Goal: Task Accomplishment & Management: Complete application form

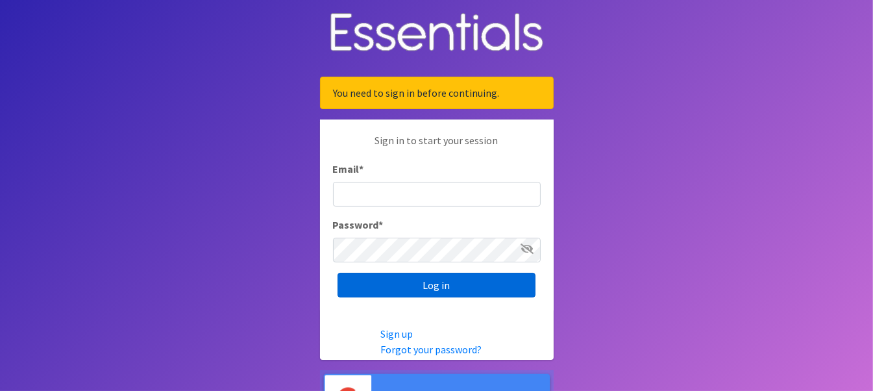
type input "[EMAIL_ADDRESS][DOMAIN_NAME]"
click at [474, 278] on input "Log in" at bounding box center [436, 284] width 198 height 25
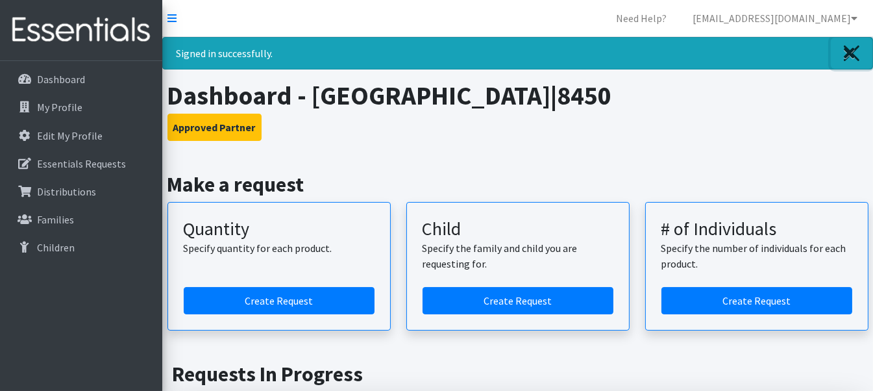
click at [841, 58] on link "Close" at bounding box center [851, 53] width 42 height 31
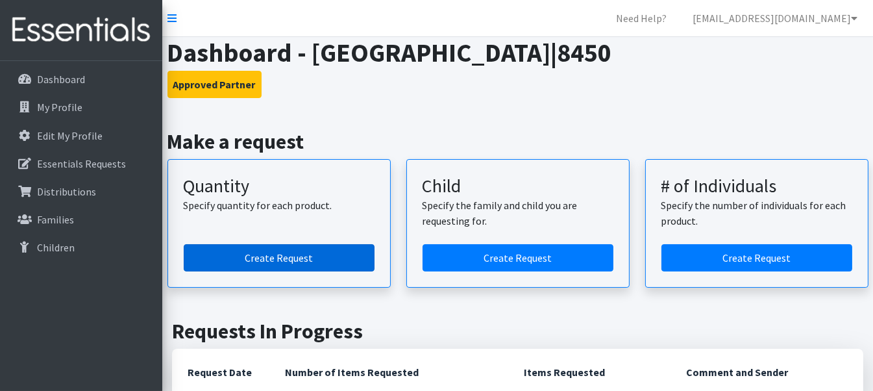
click at [293, 251] on link "Create Request" at bounding box center [279, 257] width 191 height 27
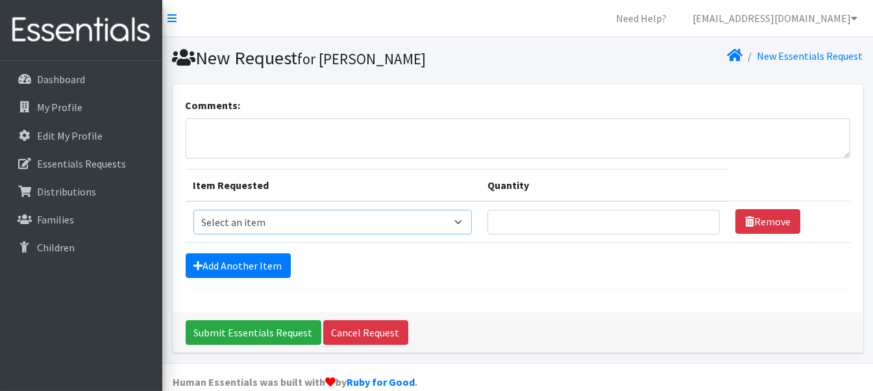
click at [289, 225] on select "Select an item F&D Men L/XL (38-50in waist) x48 F&D Men S/M (28-40in waist) x56…" at bounding box center [332, 222] width 278 height 25
select select "1201"
click at [193, 210] on select "Select an item F&D Men L/XL (38-50in waist) x48 F&D Men S/M (28-40in waist) x56…" at bounding box center [332, 222] width 278 height 25
click at [527, 229] on input "Quantity" at bounding box center [603, 222] width 232 height 25
type input "325"
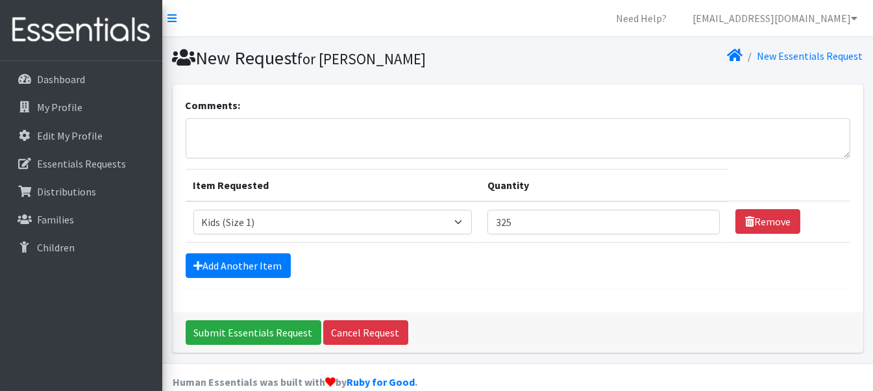
click at [234, 248] on form "Comments: Item Requested Quantity Item Requested Select an item F&D Men L/XL (3…" at bounding box center [518, 192] width 664 height 191
click at [246, 262] on link "Add Another Item" at bounding box center [238, 265] width 105 height 25
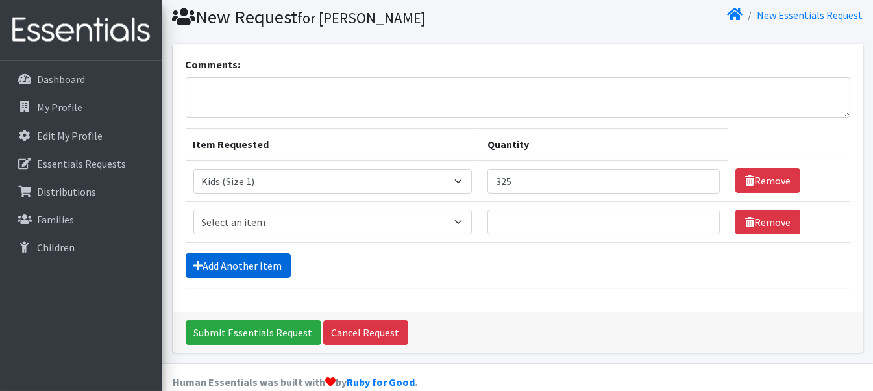
scroll to position [58, 0]
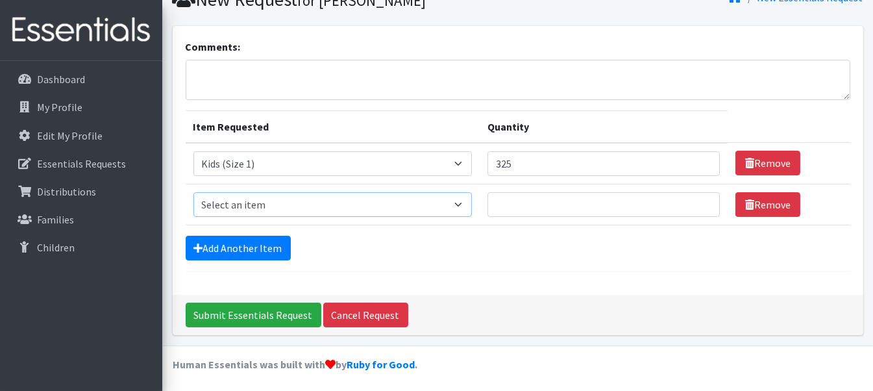
drag, startPoint x: 304, startPoint y: 197, endPoint x: 317, endPoint y: 210, distance: 18.8
click at [304, 197] on select "Select an item F&D Men L/XL (38-50in waist) x48 F&D Men S/M (28-40in waist) x56…" at bounding box center [332, 204] width 278 height 25
select select "1202"
click at [193, 192] on select "Select an item F&D Men L/XL (38-50in waist) x48 F&D Men S/M (28-40in waist) x56…" at bounding box center [332, 204] width 278 height 25
click at [544, 203] on input "Quantity" at bounding box center [603, 204] width 232 height 25
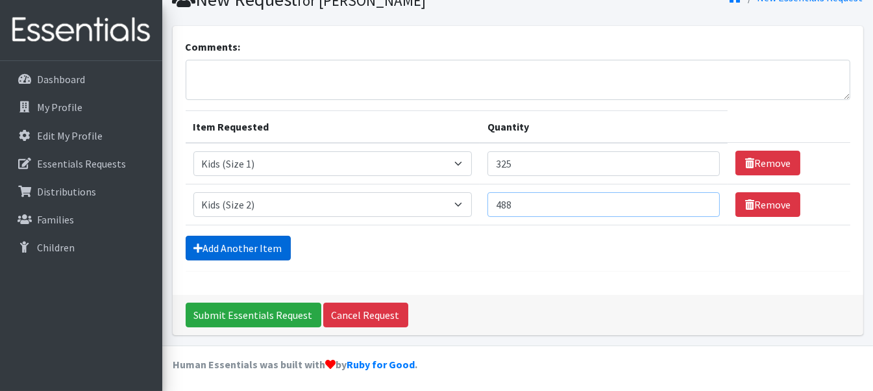
type input "488"
click at [230, 237] on link "Add Another Item" at bounding box center [238, 248] width 105 height 25
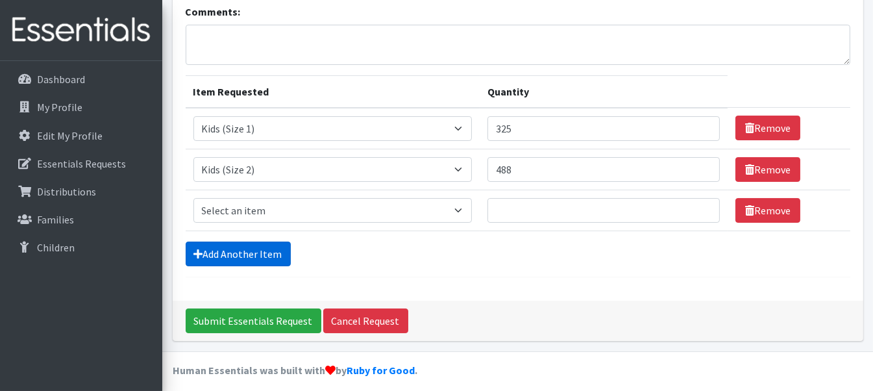
scroll to position [99, 0]
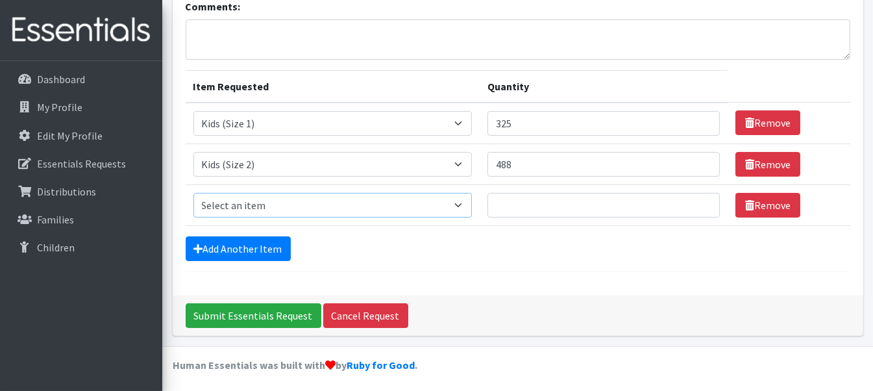
click at [245, 208] on select "Select an item F&D Men L/XL (38-50in waist) x48 F&D Men S/M (28-40in waist) x56…" at bounding box center [332, 205] width 278 height 25
select select "1221"
click at [193, 193] on select "Select an item F&D Men L/XL (38-50in waist) x48 F&D Men S/M (28-40in waist) x56…" at bounding box center [332, 205] width 278 height 25
click at [511, 202] on input "Quantity" at bounding box center [603, 205] width 232 height 25
type input "553"
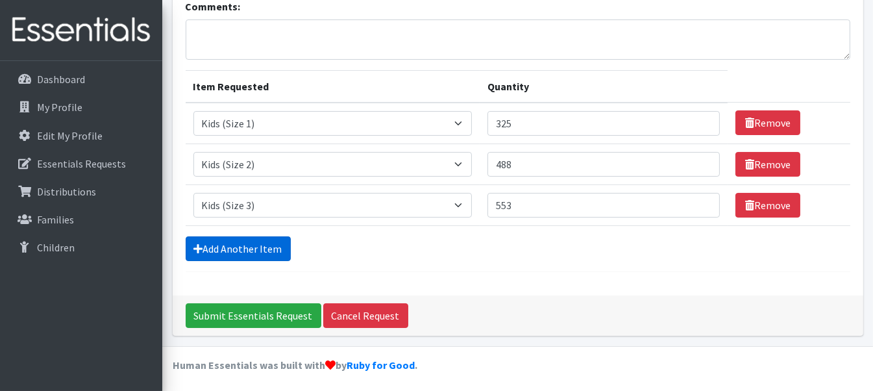
click at [221, 239] on link "Add Another Item" at bounding box center [238, 248] width 105 height 25
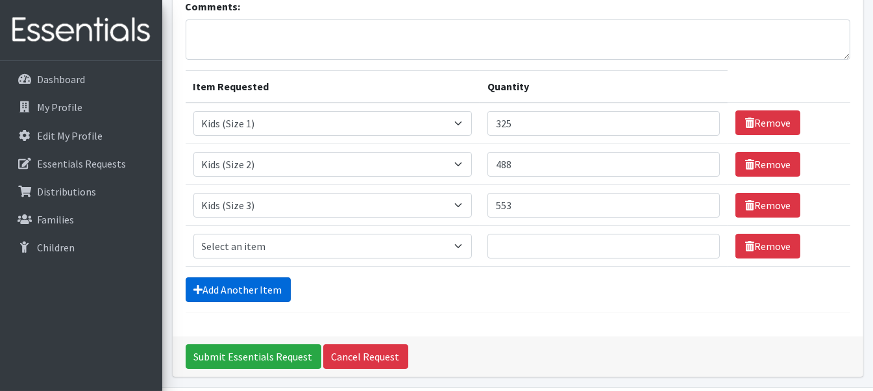
scroll to position [139, 0]
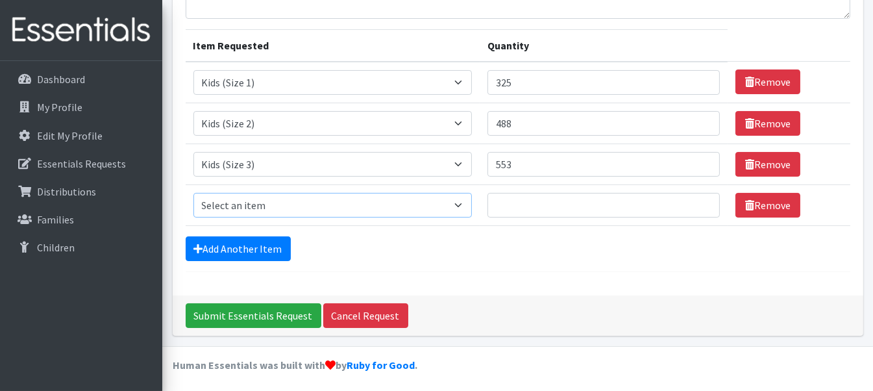
drag, startPoint x: 258, startPoint y: 201, endPoint x: 282, endPoint y: 212, distance: 25.8
click at [258, 201] on select "Select an item F&D Men L/XL (38-50in waist) x48 F&D Men S/M (28-40in waist) x56…" at bounding box center [332, 205] width 278 height 25
select select "1213"
click at [193, 193] on select "Select an item F&D Men L/XL (38-50in waist) x48 F&D Men S/M (28-40in waist) x56…" at bounding box center [332, 205] width 278 height 25
click at [537, 200] on input "Quantity" at bounding box center [603, 205] width 232 height 25
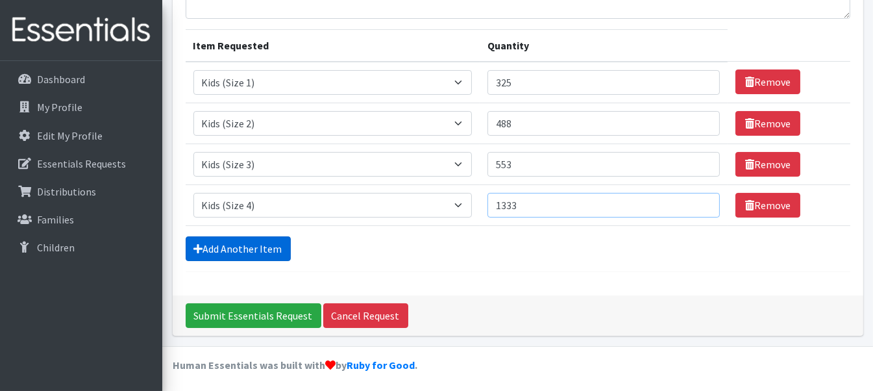
type input "1333"
click at [250, 241] on link "Add Another Item" at bounding box center [238, 248] width 105 height 25
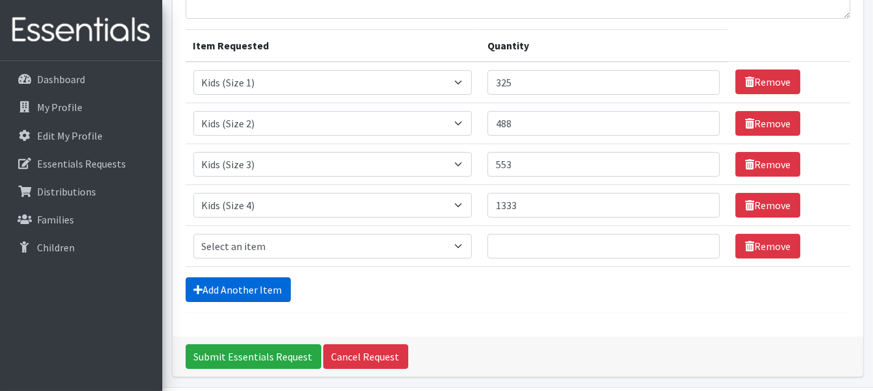
scroll to position [180, 0]
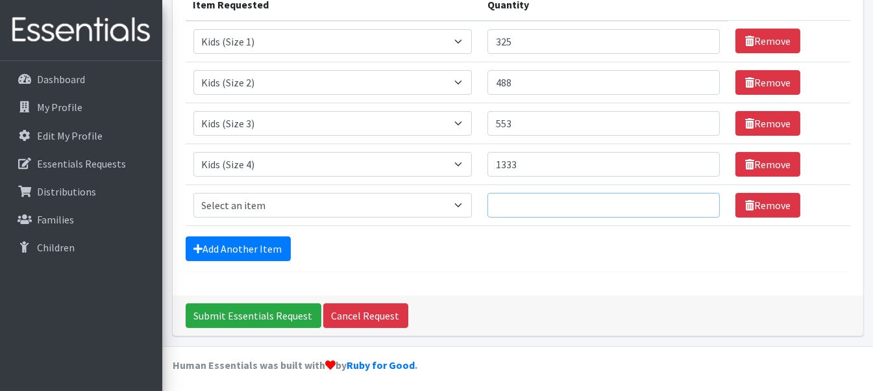
click at [527, 194] on input "Quantity" at bounding box center [603, 205] width 232 height 25
click at [535, 195] on input "Quantity" at bounding box center [603, 205] width 232 height 25
type input "2113"
click at [272, 205] on select "Select an item F&D Men L/XL (38-50in waist) x48 F&D Men S/M (28-40in waist) x56…" at bounding box center [332, 205] width 278 height 25
select select "1214"
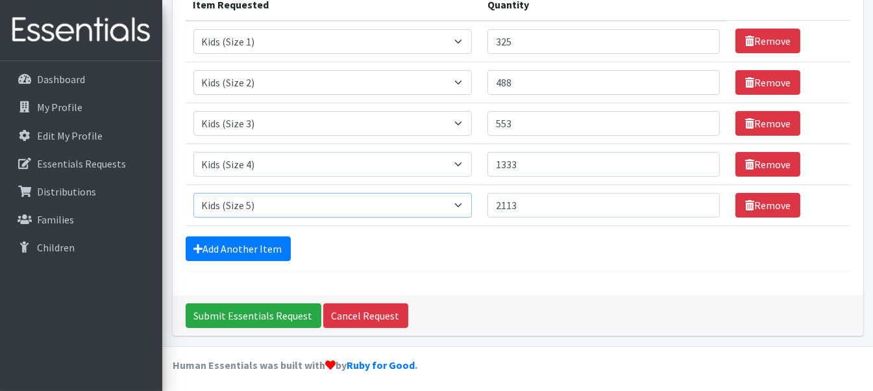
click at [193, 193] on select "Select an item F&D Men L/XL (38-50in waist) x48 F&D Men S/M (28-40in waist) x56…" at bounding box center [332, 205] width 278 height 25
click at [246, 236] on link "Add Another Item" at bounding box center [238, 248] width 105 height 25
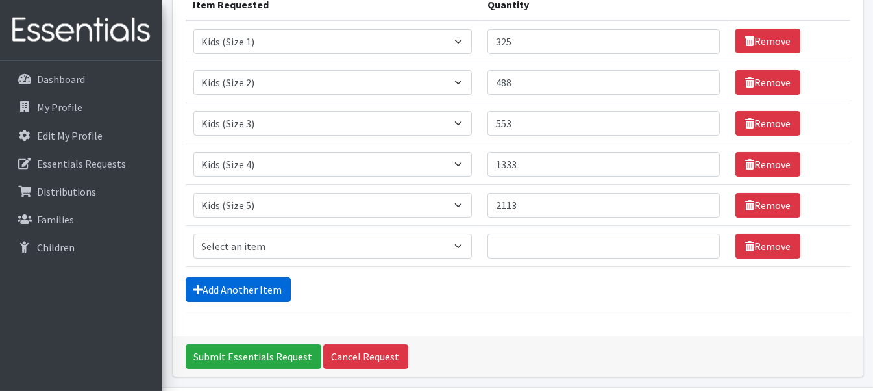
scroll to position [221, 0]
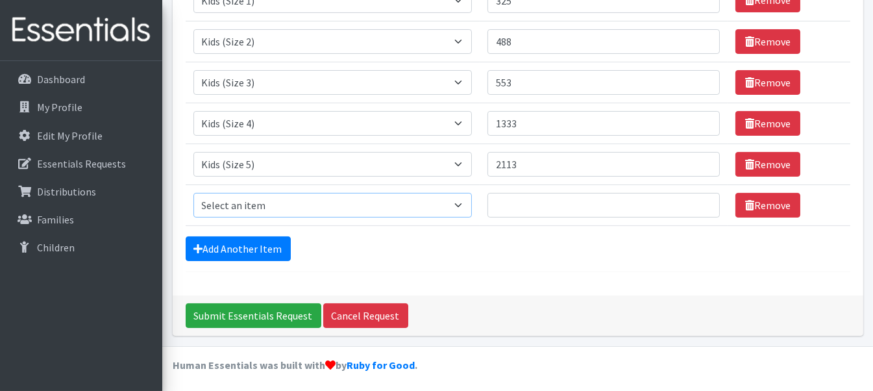
click at [254, 202] on select "Select an item F&D Men L/XL (38-50in waist) x48 F&D Men S/M (28-40in waist) x56…" at bounding box center [332, 205] width 278 height 25
select select "1216"
click at [193, 193] on select "Select an item F&D Men L/XL (38-50in waist) x48 F&D Men S/M (28-40in waist) x56…" at bounding box center [332, 205] width 278 height 25
click at [513, 202] on input "Quantity" at bounding box center [603, 205] width 232 height 25
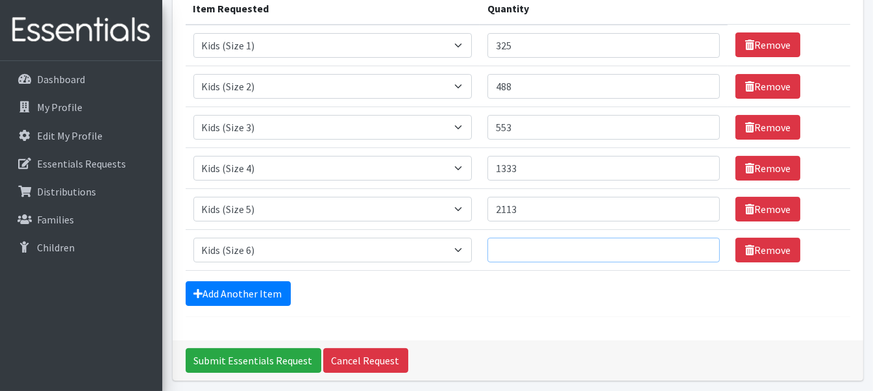
scroll to position [156, 0]
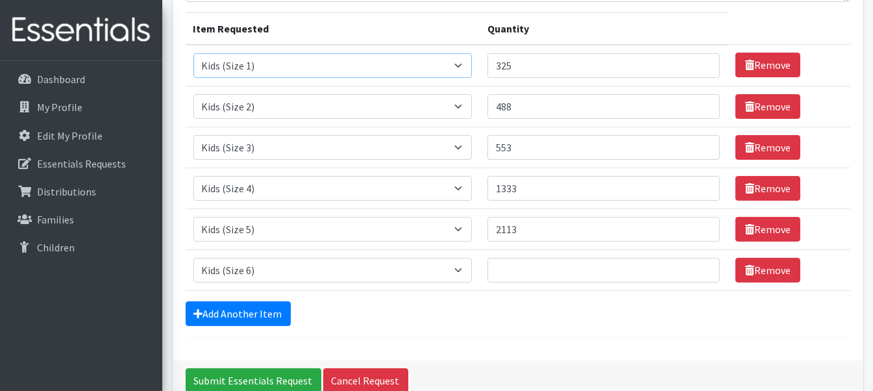
click at [438, 59] on select "Select an item F&D Men L/XL (38-50in waist) x48 F&D Men S/M (28-40in waist) x56…" at bounding box center [332, 65] width 278 height 25
select select "1222"
click at [193, 53] on select "Select an item F&D Men L/XL (38-50in waist) x48 F&D Men S/M (28-40in waist) x56…" at bounding box center [332, 65] width 278 height 25
drag, startPoint x: 405, startPoint y: 120, endPoint x: 401, endPoint y: 112, distance: 9.3
click at [404, 119] on td "Item Requested Select an item F&D Men L/XL (38-50in waist) x48 F&D Men S/M (28-…" at bounding box center [333, 106] width 294 height 41
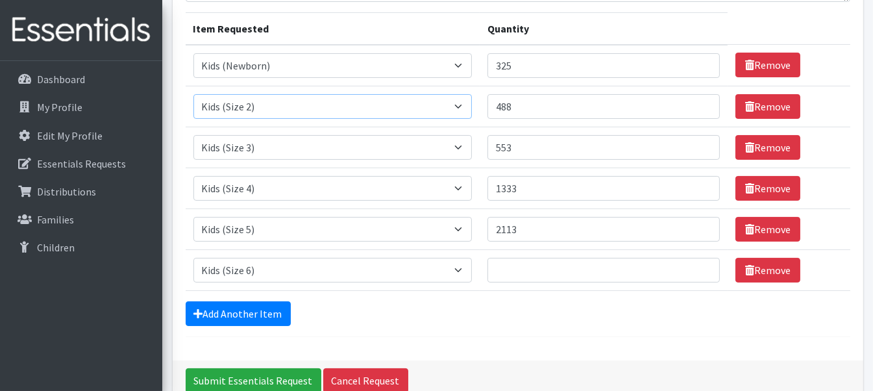
drag, startPoint x: 394, startPoint y: 101, endPoint x: 393, endPoint y: 113, distance: 12.5
click at [394, 101] on select "Select an item F&D Men L/XL (38-50in waist) x48 F&D Men S/M (28-40in waist) x56…" at bounding box center [332, 106] width 278 height 25
select select "1201"
click at [193, 94] on select "Select an item F&D Men L/XL (38-50in waist) x48 F&D Men S/M (28-40in waist) x56…" at bounding box center [332, 106] width 278 height 25
drag, startPoint x: 380, startPoint y: 324, endPoint x: 326, endPoint y: 145, distance: 186.4
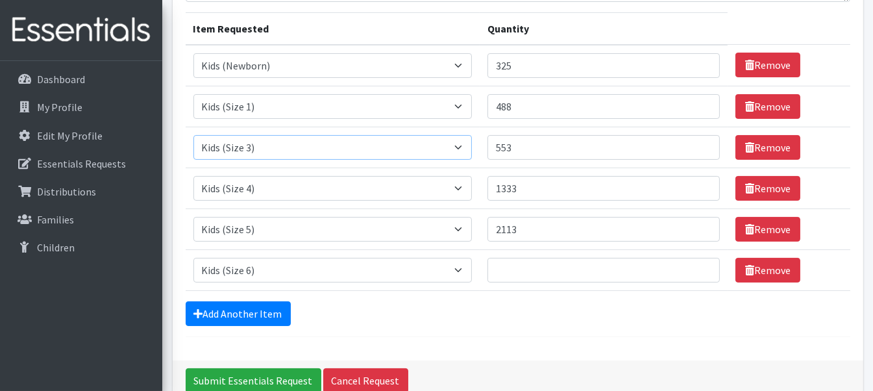
click at [326, 145] on select "Select an item F&D Men L/XL (38-50in waist) x48 F&D Men S/M (28-40in waist) x56…" at bounding box center [332, 147] width 278 height 25
select select "1202"
click at [193, 135] on select "Select an item F&D Men L/XL (38-50in waist) x48 F&D Men S/M (28-40in waist) x56…" at bounding box center [332, 147] width 278 height 25
drag, startPoint x: 276, startPoint y: 181, endPoint x: 304, endPoint y: 223, distance: 50.6
click at [276, 181] on select "Select an item F&D Men L/XL (38-50in waist) x48 F&D Men S/M (28-40in waist) x56…" at bounding box center [332, 188] width 278 height 25
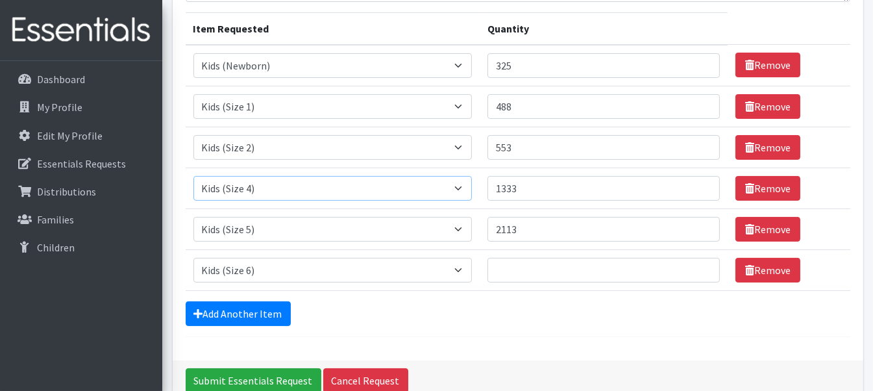
select select "1221"
click at [193, 176] on select "Select an item F&D Men L/XL (38-50in waist) x48 F&D Men S/M (28-40in waist) x56…" at bounding box center [332, 188] width 278 height 25
drag, startPoint x: 300, startPoint y: 232, endPoint x: 313, endPoint y: 242, distance: 16.6
click at [300, 232] on select "Select an item F&D Men L/XL (38-50in waist) x48 F&D Men S/M (28-40in waist) x56…" at bounding box center [332, 229] width 278 height 25
select select "1213"
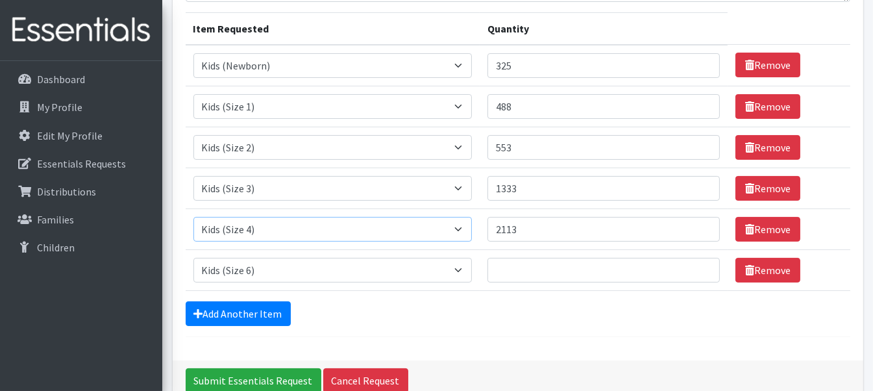
click at [193, 217] on select "Select an item F&D Men L/XL (38-50in waist) x48 F&D Men S/M (28-40in waist) x56…" at bounding box center [332, 229] width 278 height 25
click at [311, 258] on select "Select an item F&D Men L/XL (38-50in waist) x48 F&D Men S/M (28-40in waist) x56…" at bounding box center [332, 270] width 278 height 25
click at [322, 267] on select "Select an item F&D Men L/XL (38-50in waist) x48 F&D Men S/M (28-40in waist) x56…" at bounding box center [332, 270] width 278 height 25
click at [322, 265] on select "Select an item F&D Men L/XL (38-50in waist) x48 F&D Men S/M (28-40in waist) x56…" at bounding box center [332, 270] width 278 height 25
select select "1214"
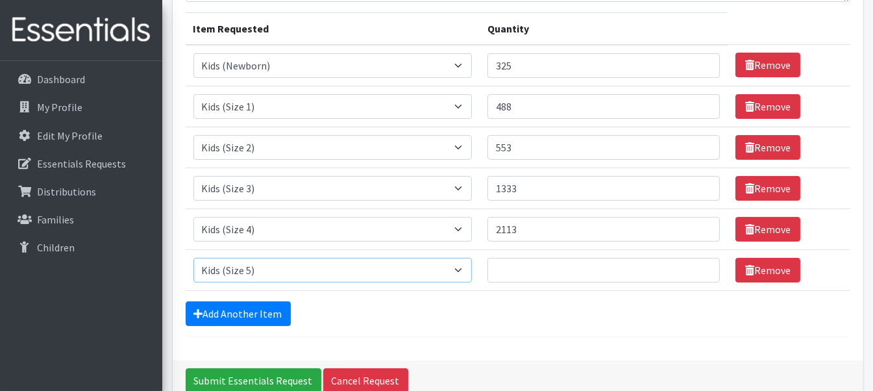
click at [193, 258] on select "Select an item F&D Men L/XL (38-50in waist) x48 F&D Men S/M (28-40in waist) x56…" at bounding box center [332, 270] width 278 height 25
click at [513, 264] on input "Quantity" at bounding box center [603, 270] width 232 height 25
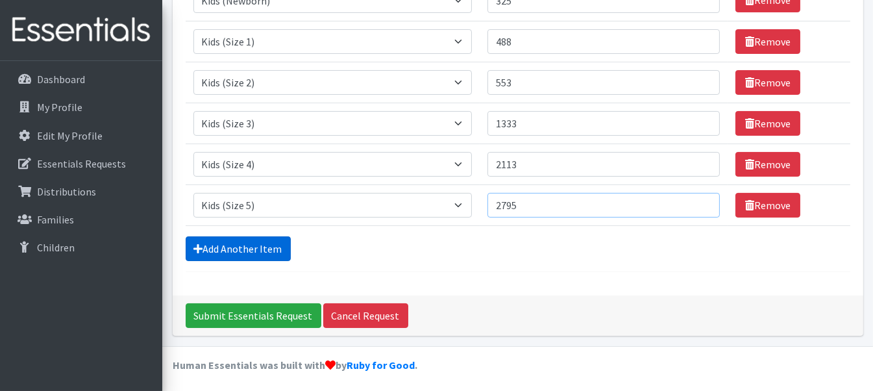
type input "2795"
click at [262, 250] on link "Add Another Item" at bounding box center [238, 248] width 105 height 25
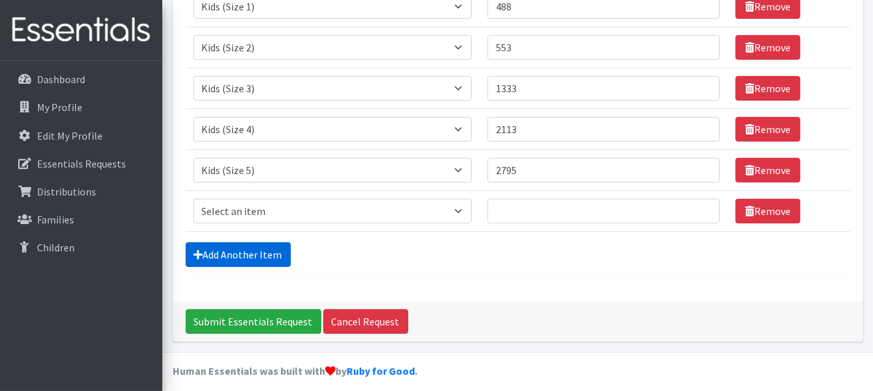
scroll to position [261, 0]
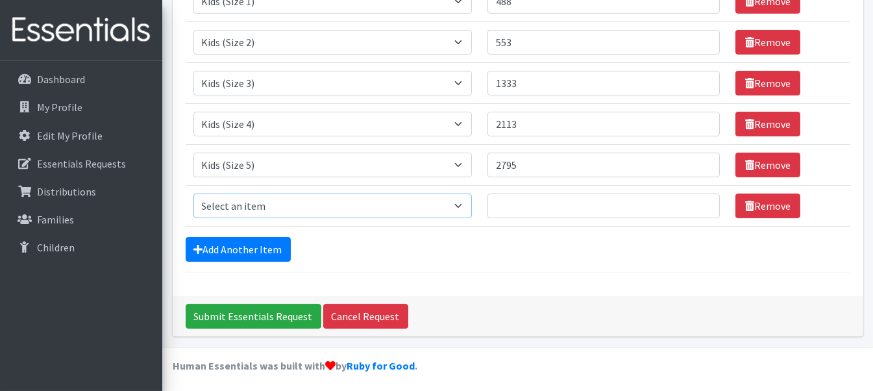
click at [272, 213] on select "Select an item F&D Men L/XL (38-50in waist) x48 F&D Men S/M (28-40in waist) x56…" at bounding box center [332, 205] width 278 height 25
select select "1216"
click at [193, 193] on select "Select an item F&D Men L/XL (38-50in waist) x48 F&D Men S/M (28-40in waist) x56…" at bounding box center [332, 205] width 278 height 25
click at [551, 200] on input "Quantity" at bounding box center [603, 205] width 232 height 25
type input "4940"
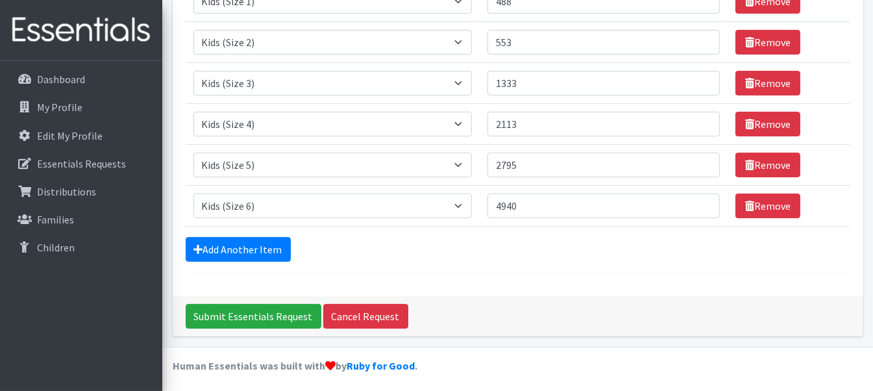
click at [586, 291] on div "Comments: Item Requested Quantity Item Requested Select an item F&D Men L/XL (3…" at bounding box center [518, 59] width 690 height 473
click at [265, 315] on input "Submit Essentials Request" at bounding box center [254, 316] width 136 height 25
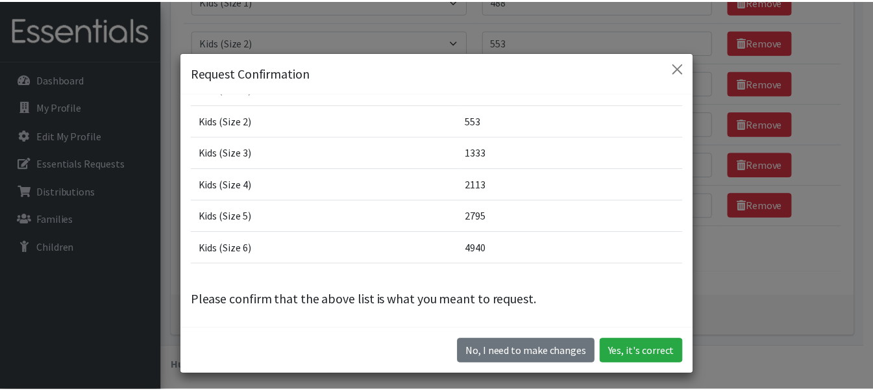
scroll to position [36, 0]
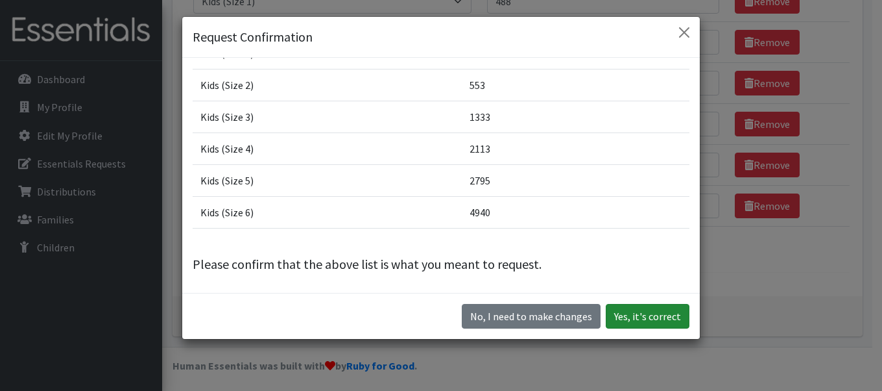
click at [654, 321] on button "Yes, it's correct" at bounding box center [648, 316] width 84 height 25
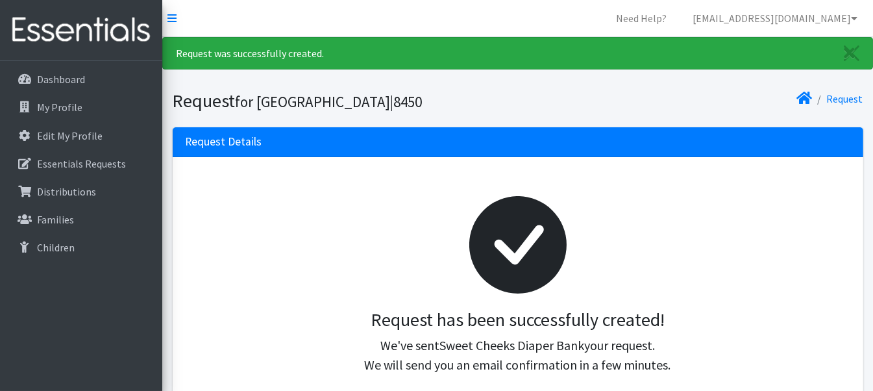
click at [95, 29] on img at bounding box center [81, 29] width 152 height 43
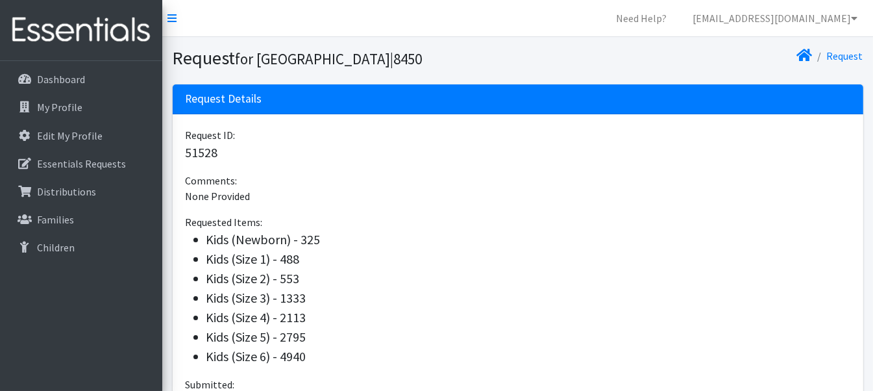
click at [91, 25] on img at bounding box center [81, 29] width 152 height 43
click at [79, 12] on img at bounding box center [81, 29] width 152 height 43
